Goal: Transaction & Acquisition: Book appointment/travel/reservation

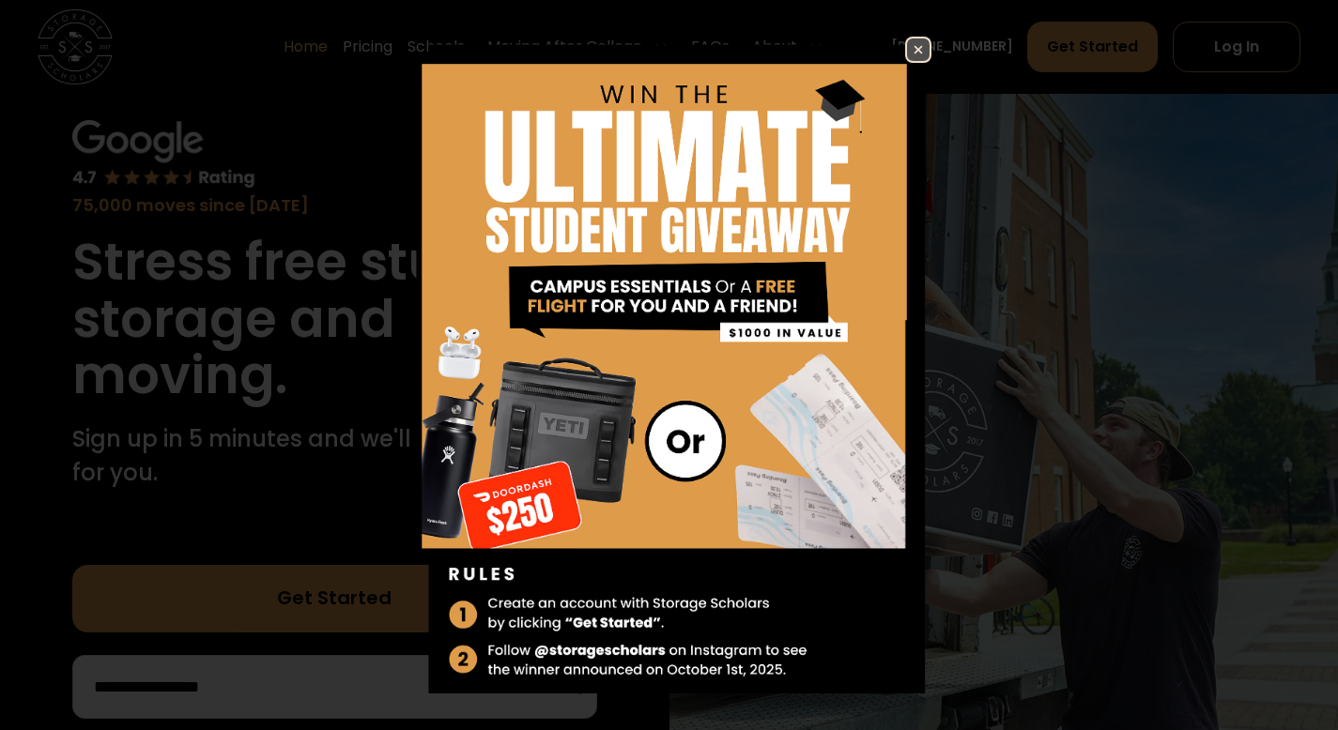
click at [907, 48] on img at bounding box center [918, 49] width 23 height 23
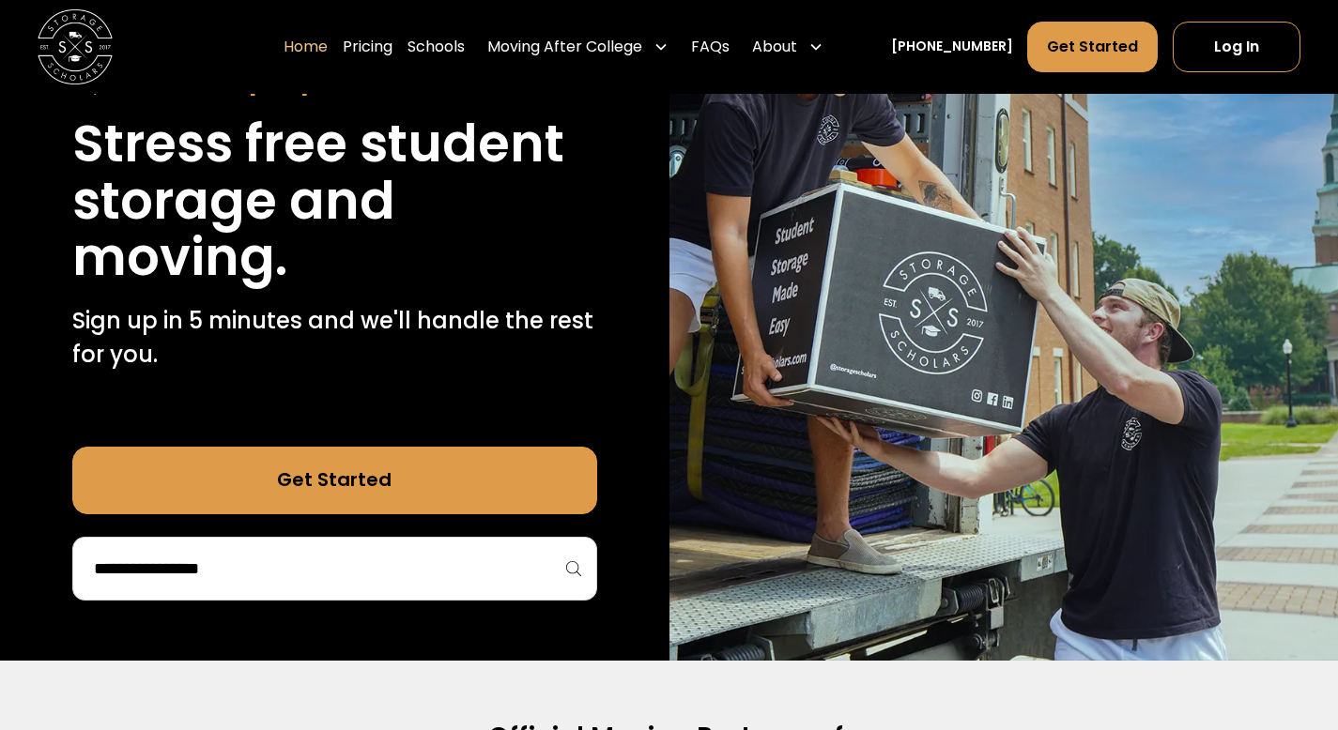
scroll to position [282, 0]
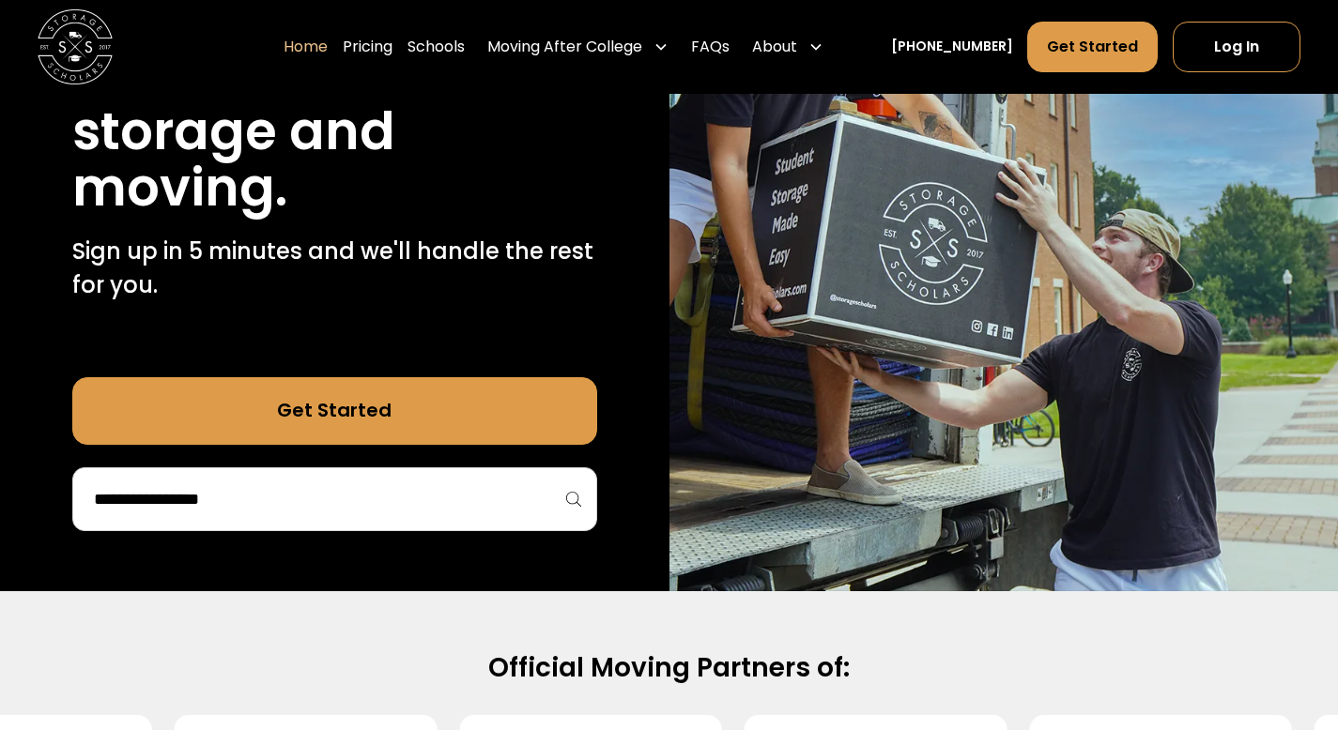
click at [352, 533] on div "75,000 moves since 2017 Stress free student storage and moving. Sign up in 5 mi…" at bounding box center [334, 231] width 669 height 719
click at [361, 514] on input "search" at bounding box center [334, 500] width 485 height 32
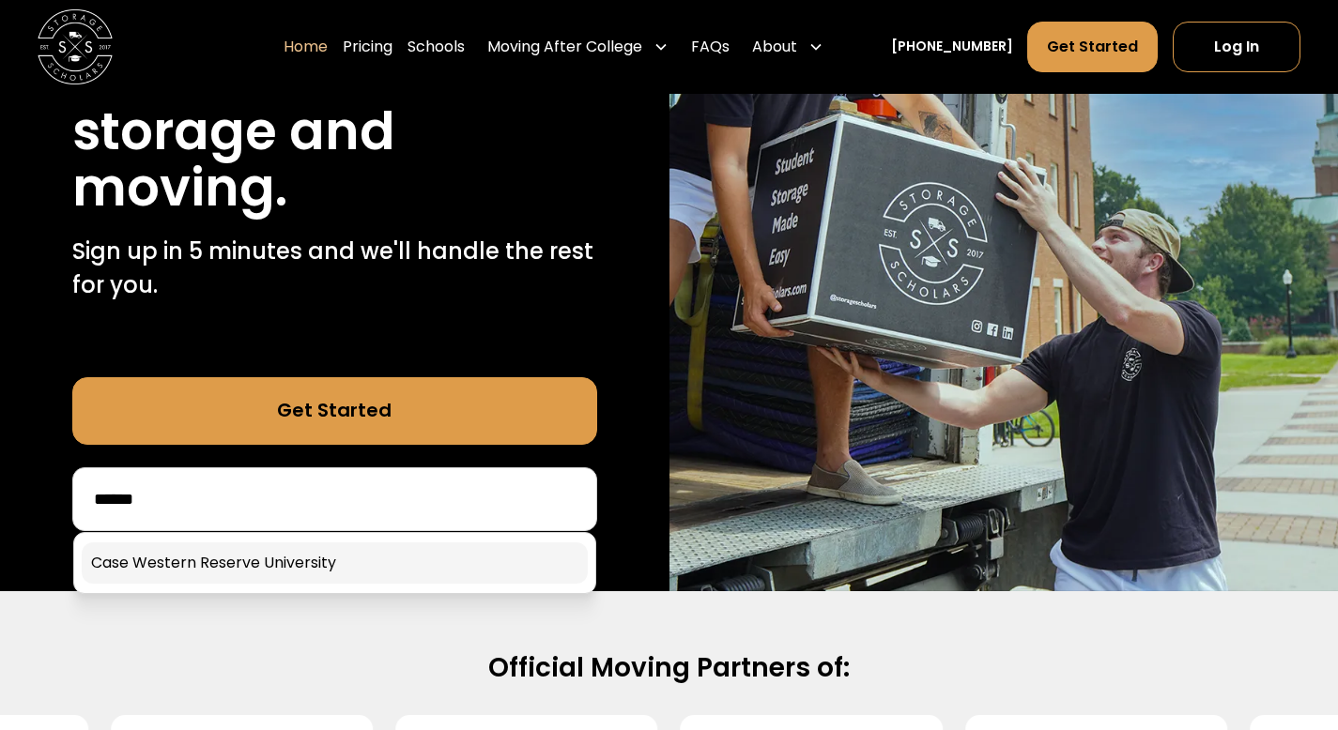
type input "******"
click at [292, 558] on link at bounding box center [335, 563] width 506 height 41
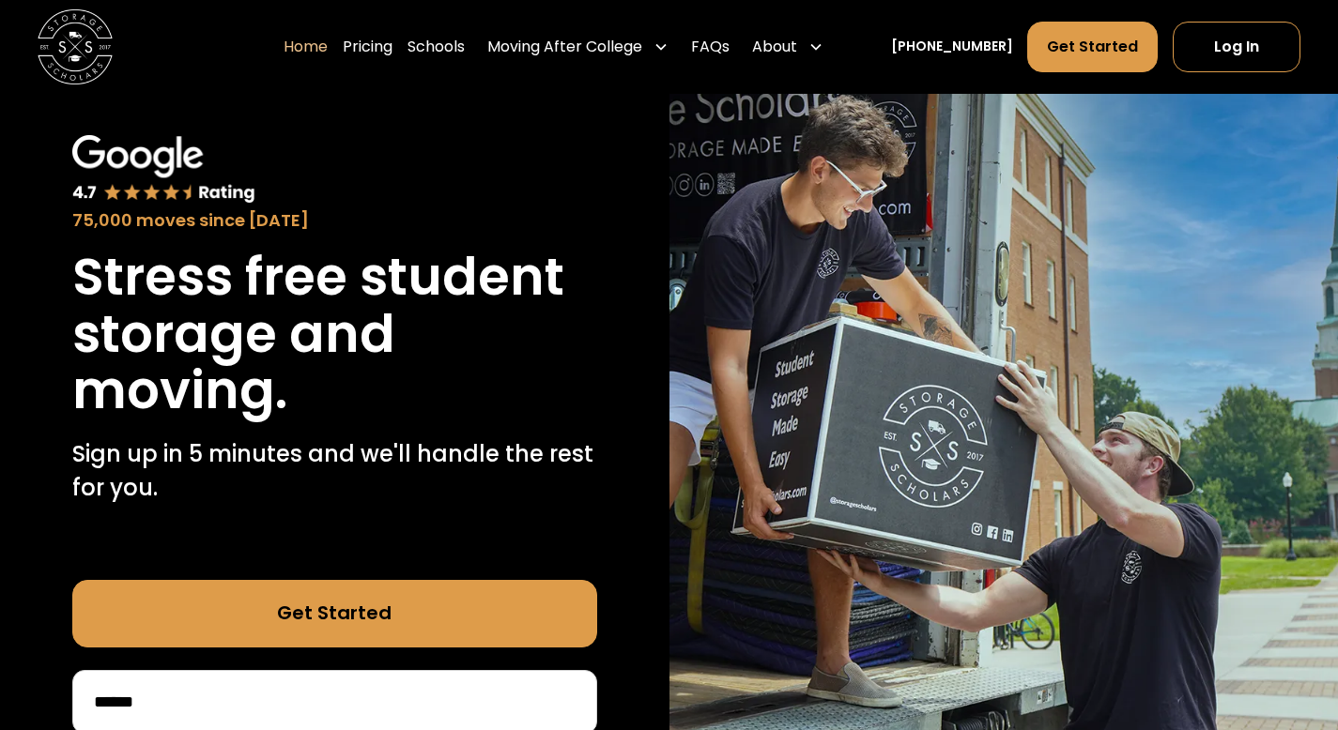
scroll to position [0, 0]
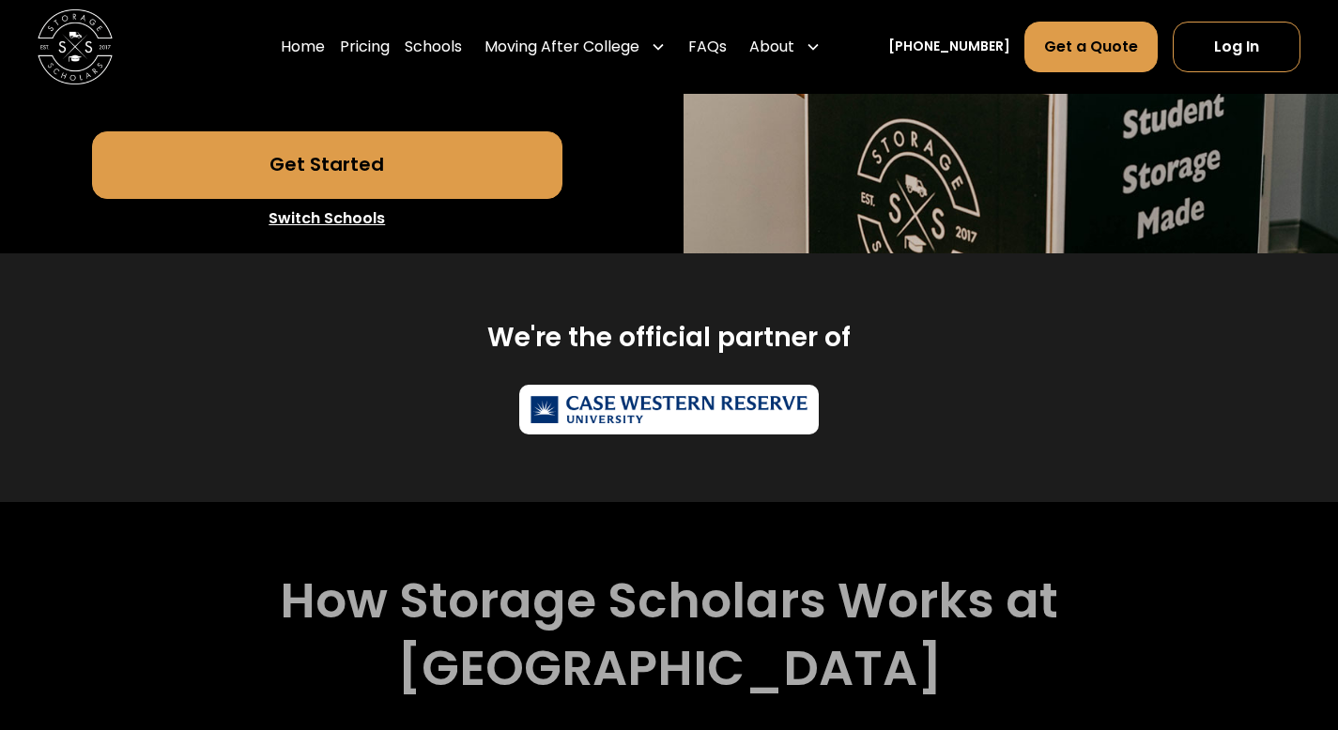
scroll to position [563, 0]
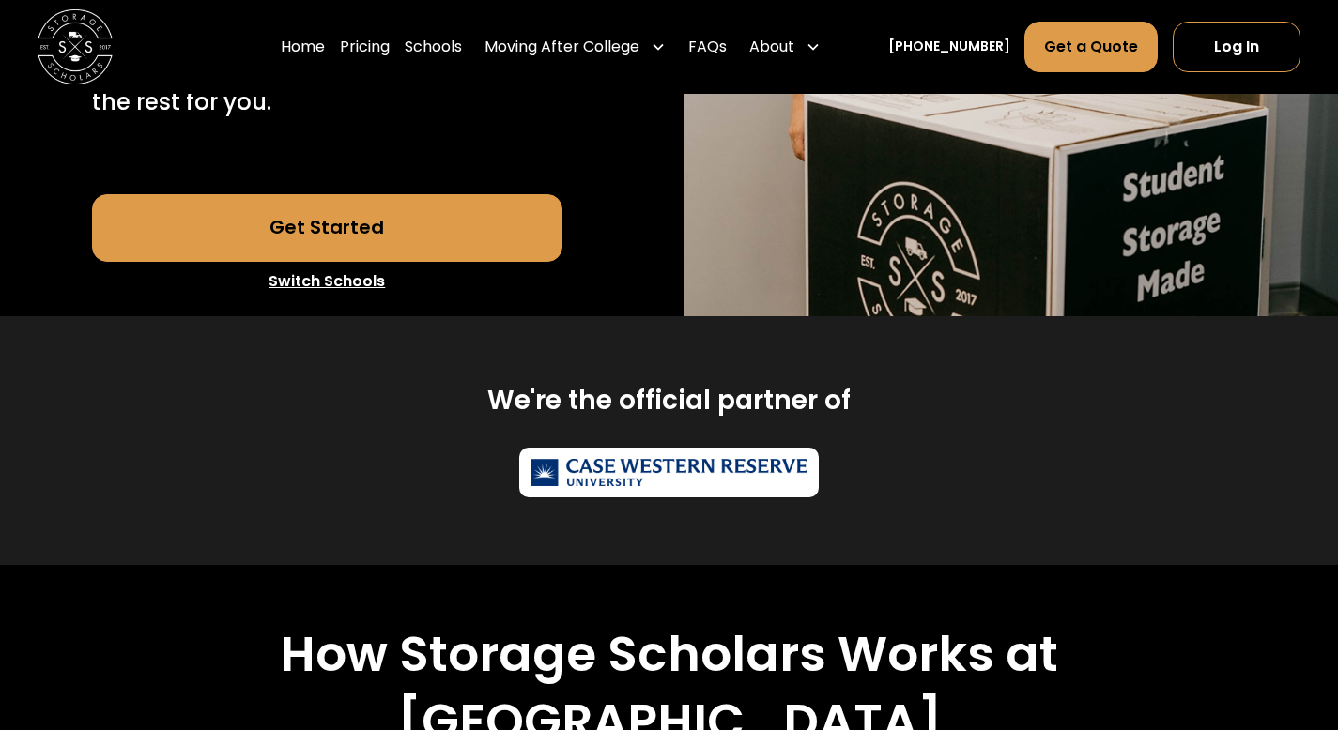
click at [202, 262] on link "Get Started" at bounding box center [327, 228] width 471 height 68
